Goal: Find specific page/section

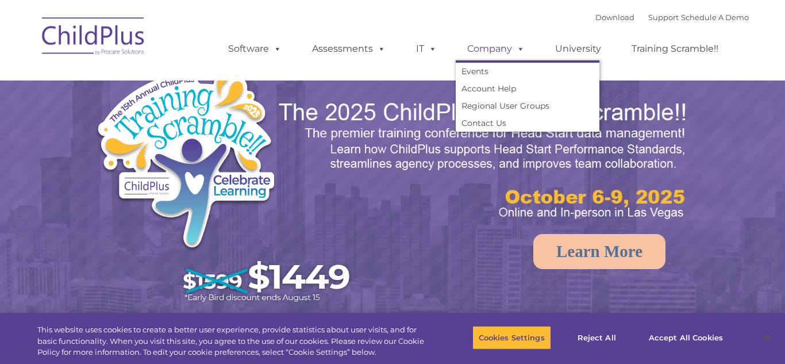
select select "MEDIUM"
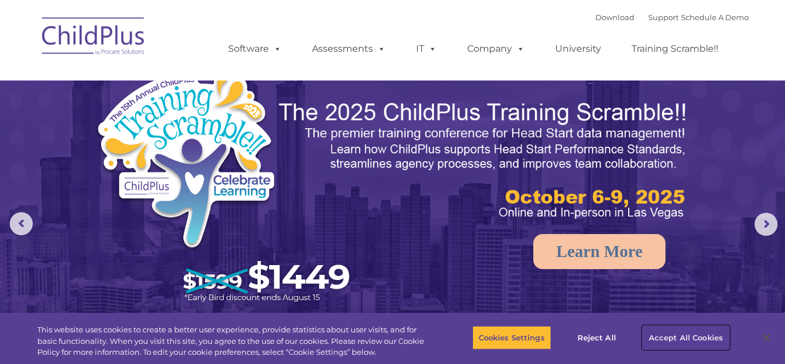
click at [659, 339] on button "Accept All Cookies" at bounding box center [686, 337] width 87 height 24
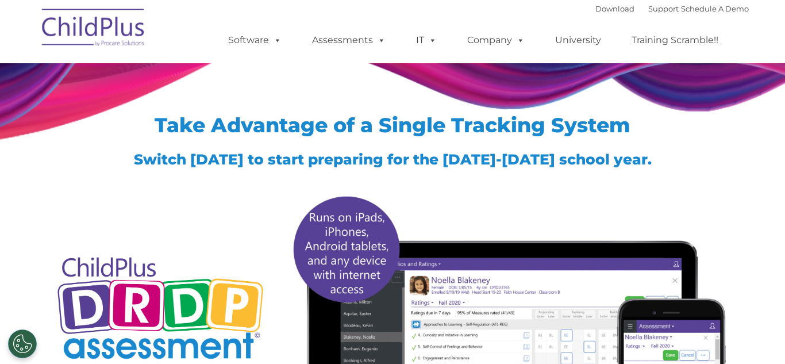
type input ""
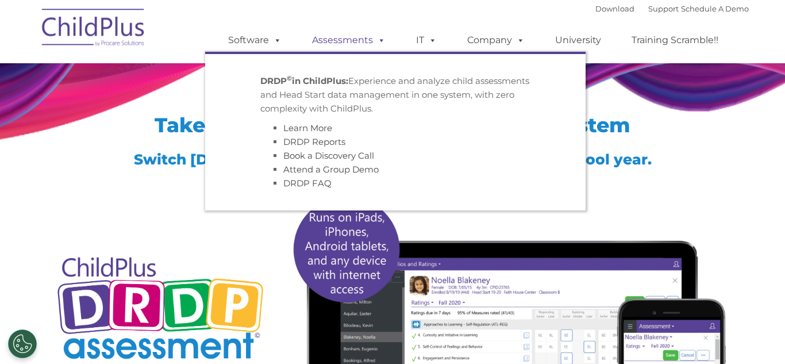
click at [363, 42] on link "Assessments" at bounding box center [349, 40] width 97 height 23
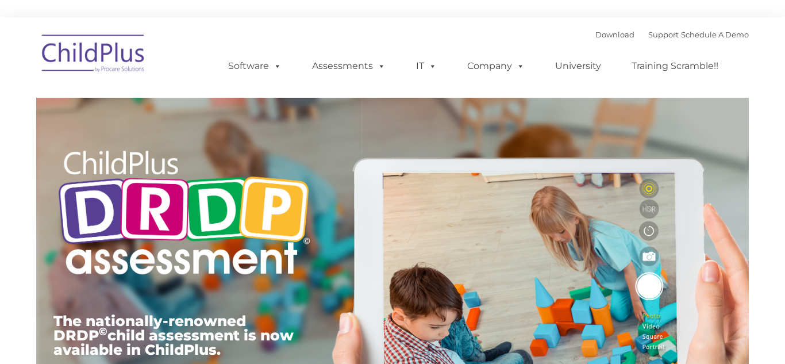
type input ""
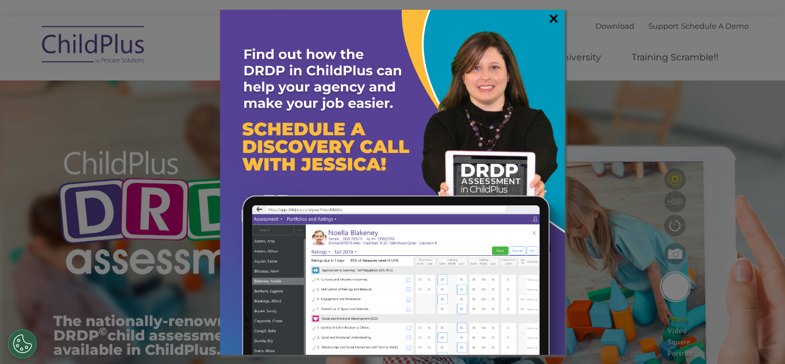
click at [554, 15] on link "×" at bounding box center [553, 18] width 13 height 11
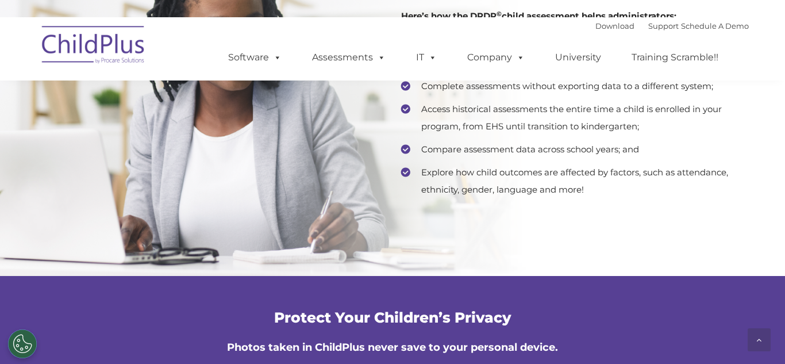
scroll to position [2377, 0]
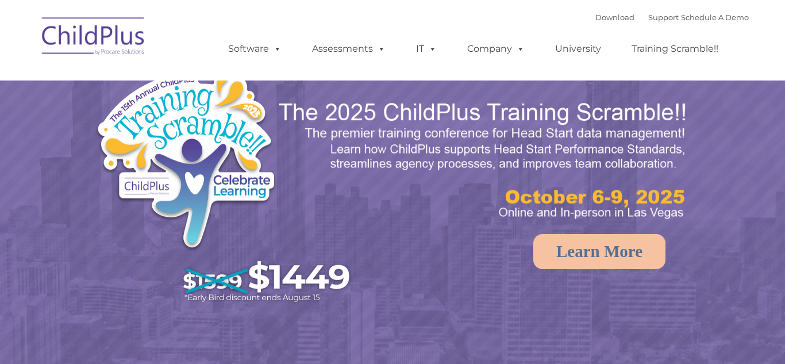
select select "MEDIUM"
